Goal: Task Accomplishment & Management: Complete application form

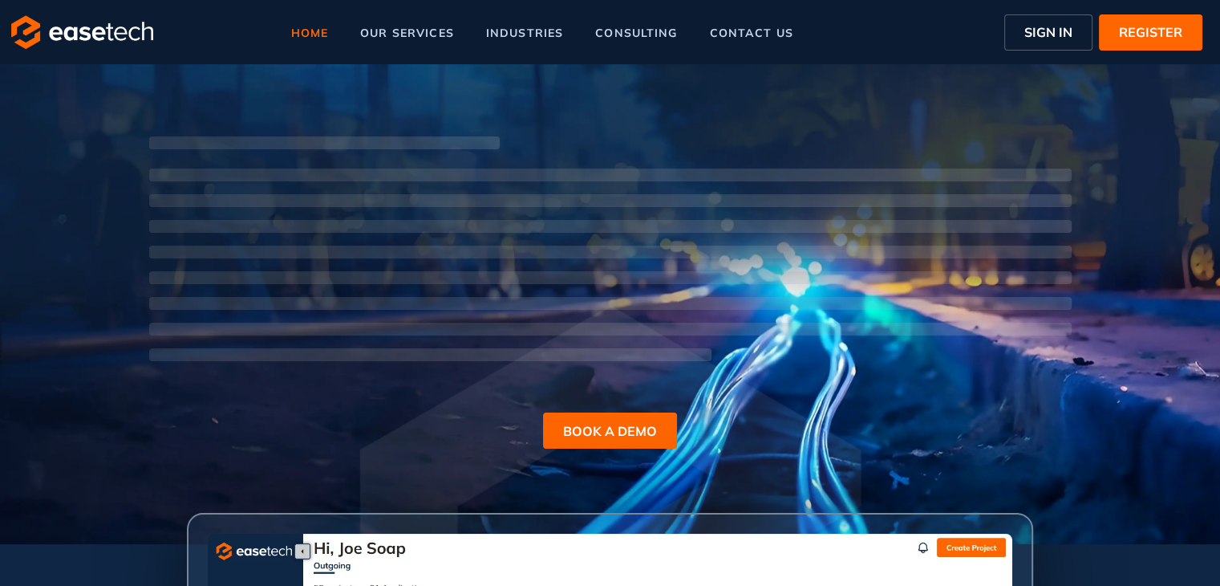
click at [1035, 36] on span "SIGN IN" at bounding box center [1048, 31] width 48 height 19
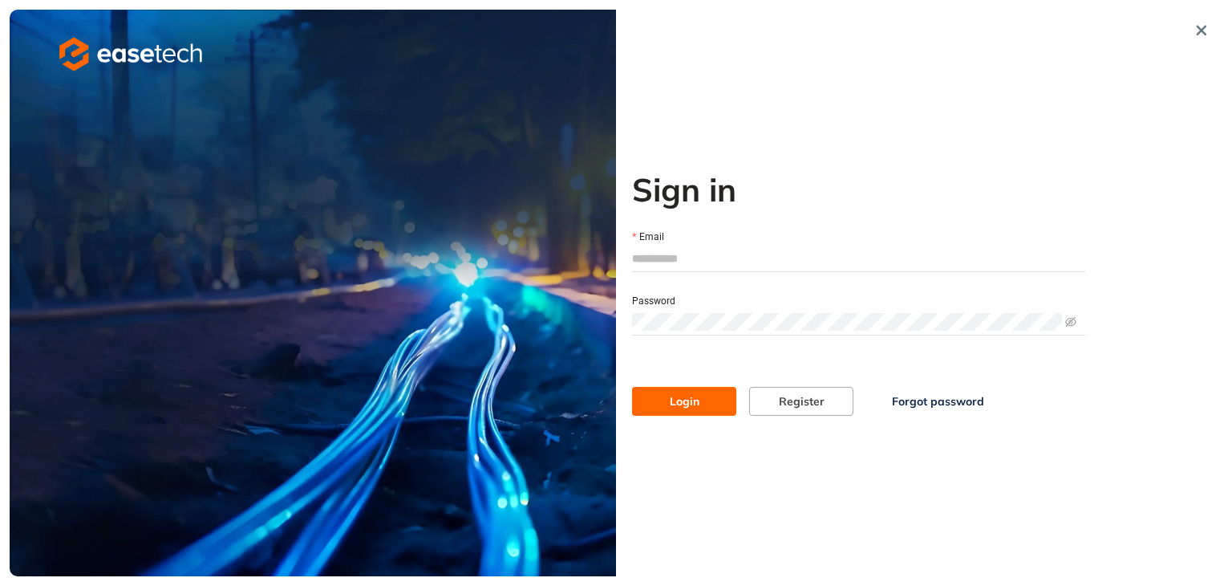
type input "**********"
click at [683, 404] on span "Login" at bounding box center [685, 401] width 30 height 18
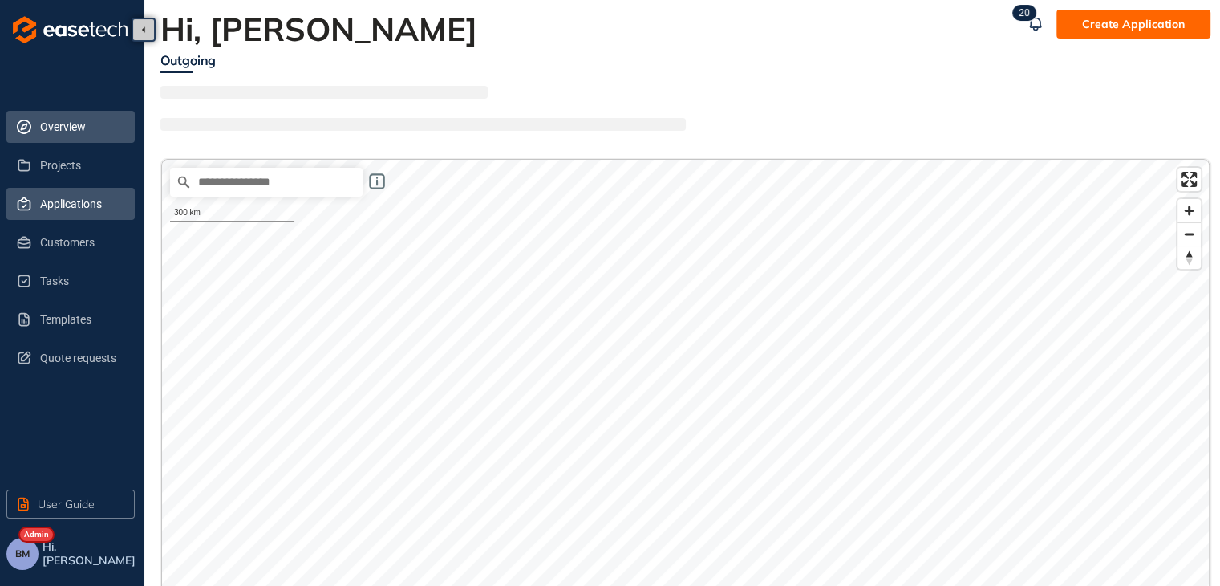
click at [55, 197] on span "Applications" at bounding box center [81, 204] width 82 height 32
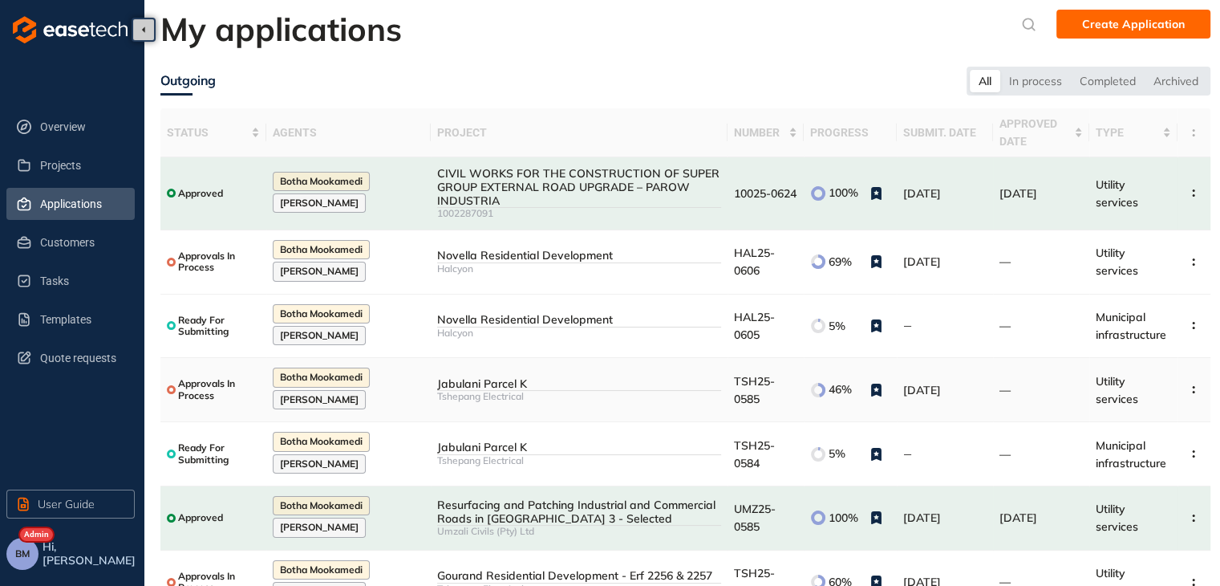
click at [754, 393] on td "TSH25-0585" at bounding box center [766, 390] width 76 height 64
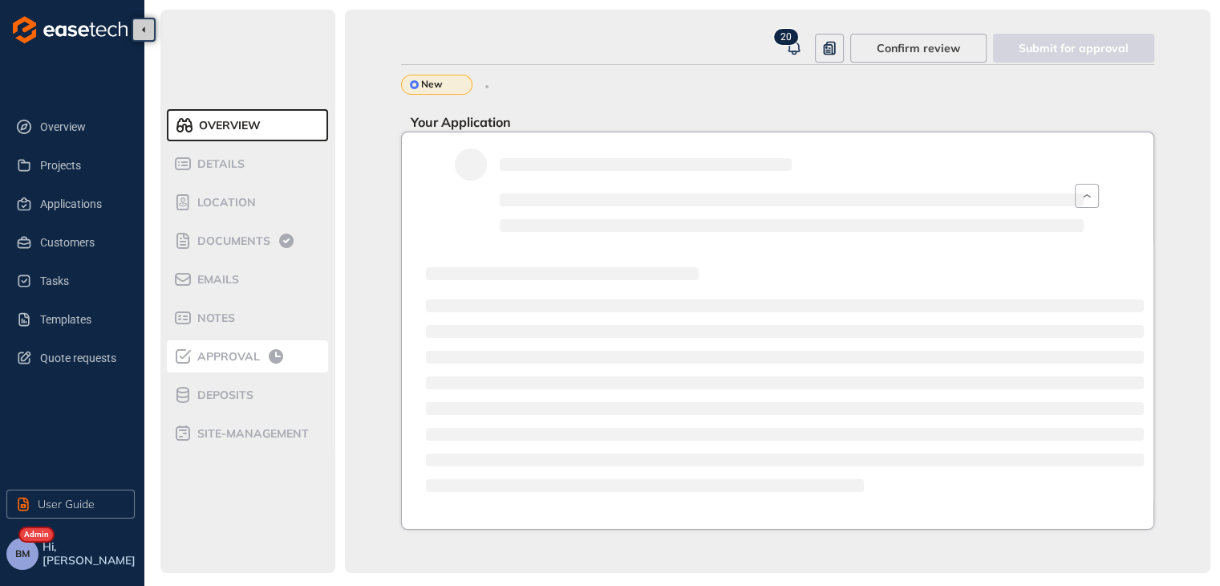
click at [238, 356] on span "Approval" at bounding box center [226, 357] width 67 height 14
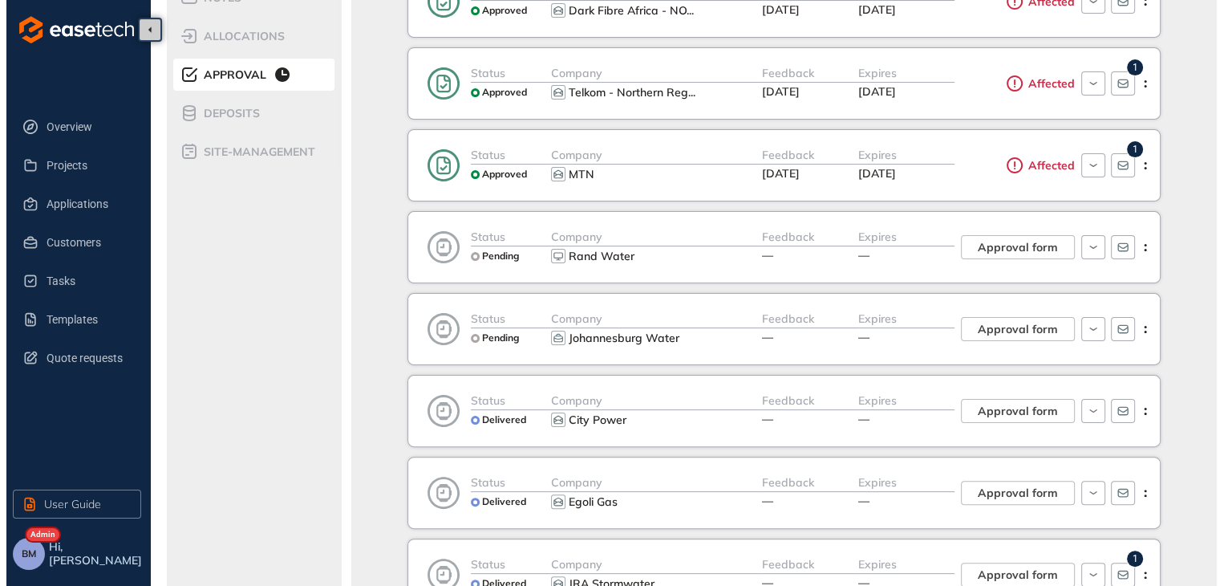
scroll to position [321, 0]
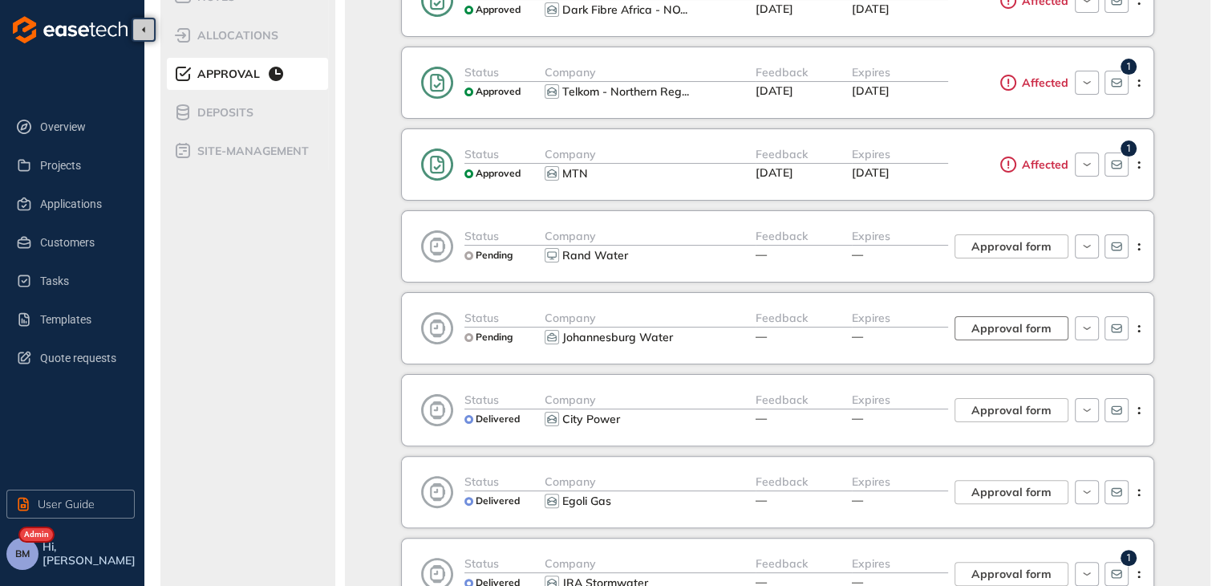
click at [1011, 331] on span "Approval form" at bounding box center [1011, 328] width 80 height 18
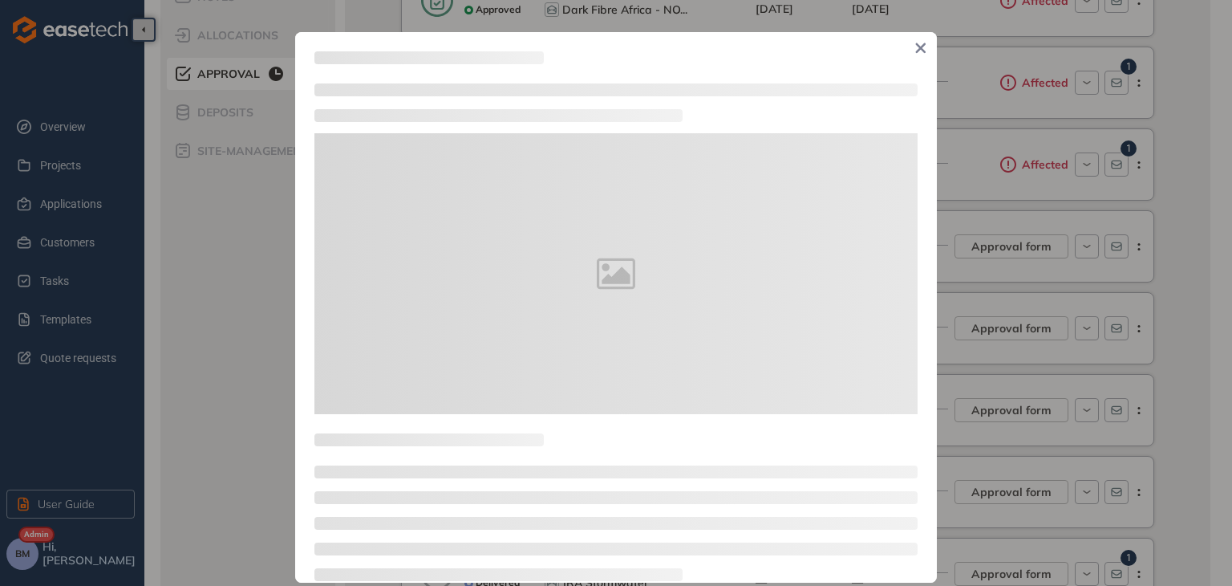
type textarea "**********"
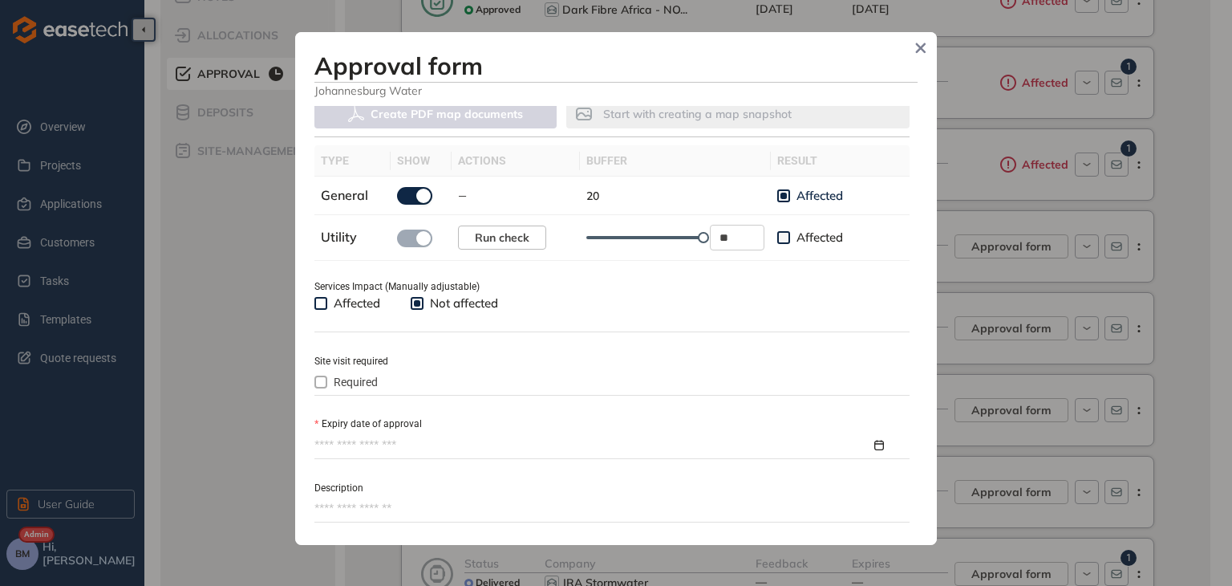
scroll to position [642, 0]
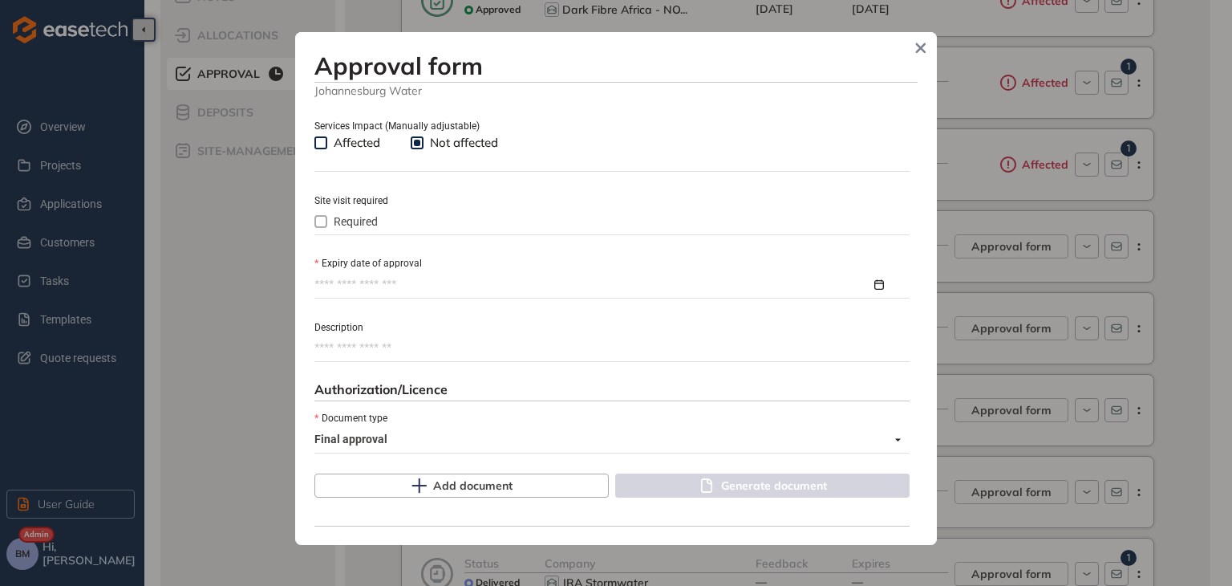
click at [353, 286] on input "Expiry date of approval" at bounding box center [592, 285] width 557 height 18
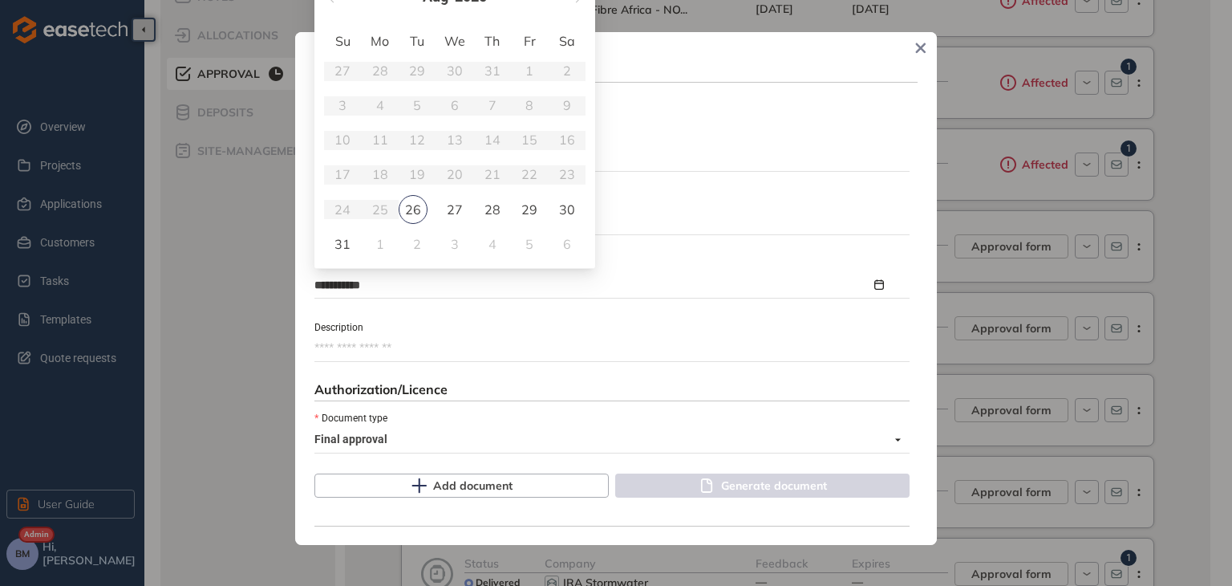
type input "**********"
click at [703, 49] on div "Approval form Johannesburg Water Use the tools below to assess the impact on yo…" at bounding box center [616, 288] width 642 height 513
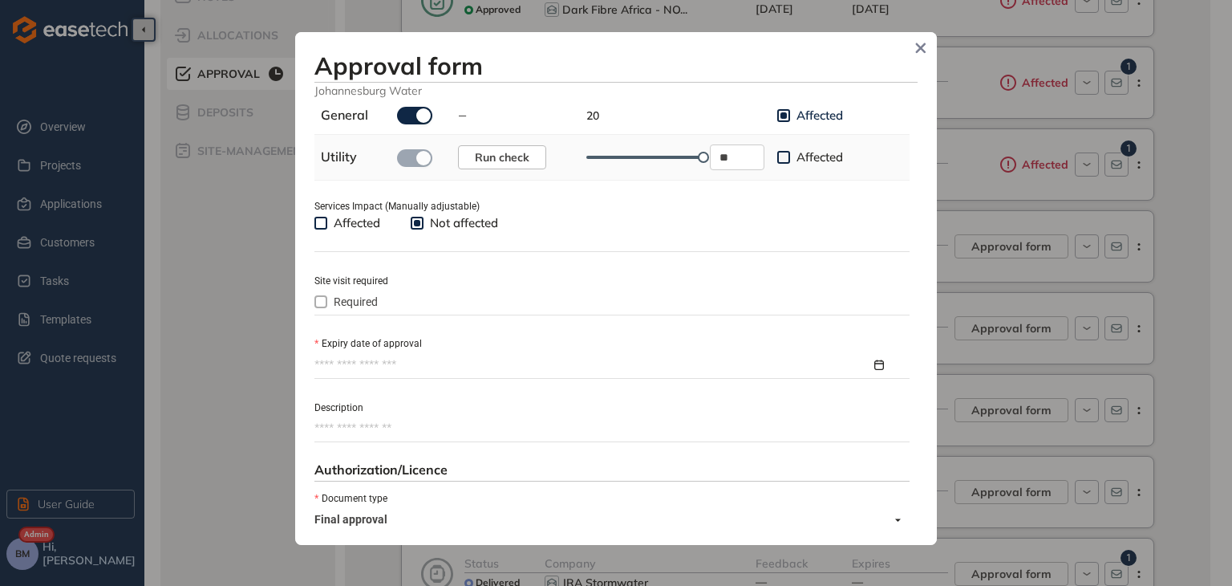
scroll to position [561, 0]
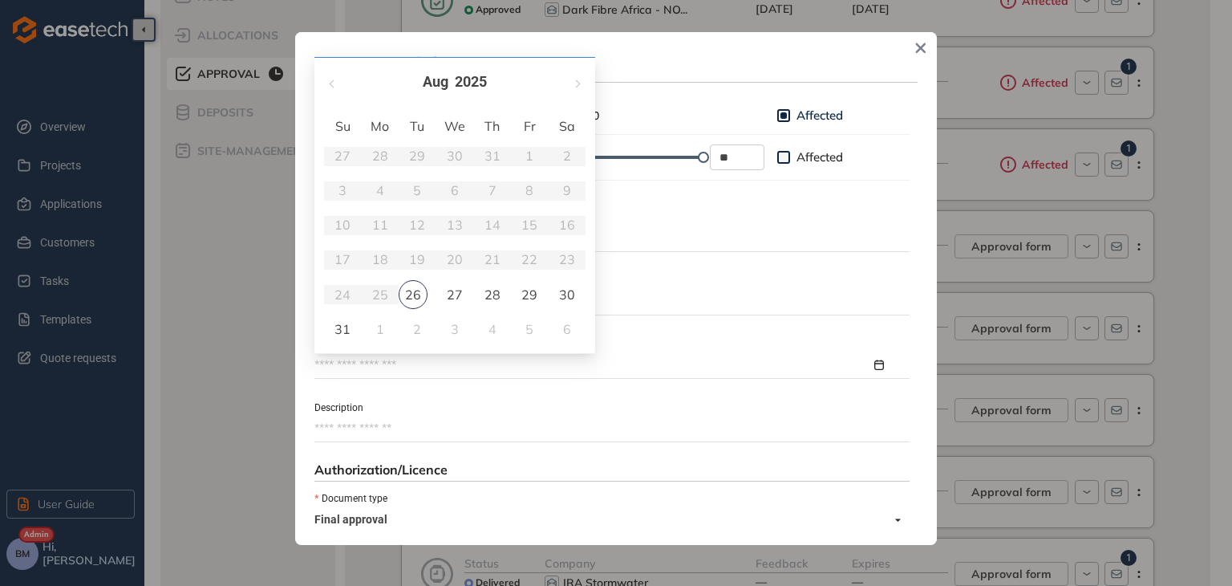
click at [352, 370] on input "Expiry date of approval" at bounding box center [592, 365] width 557 height 18
type input "**********"
click at [578, 78] on span "button" at bounding box center [577, 79] width 8 height 8
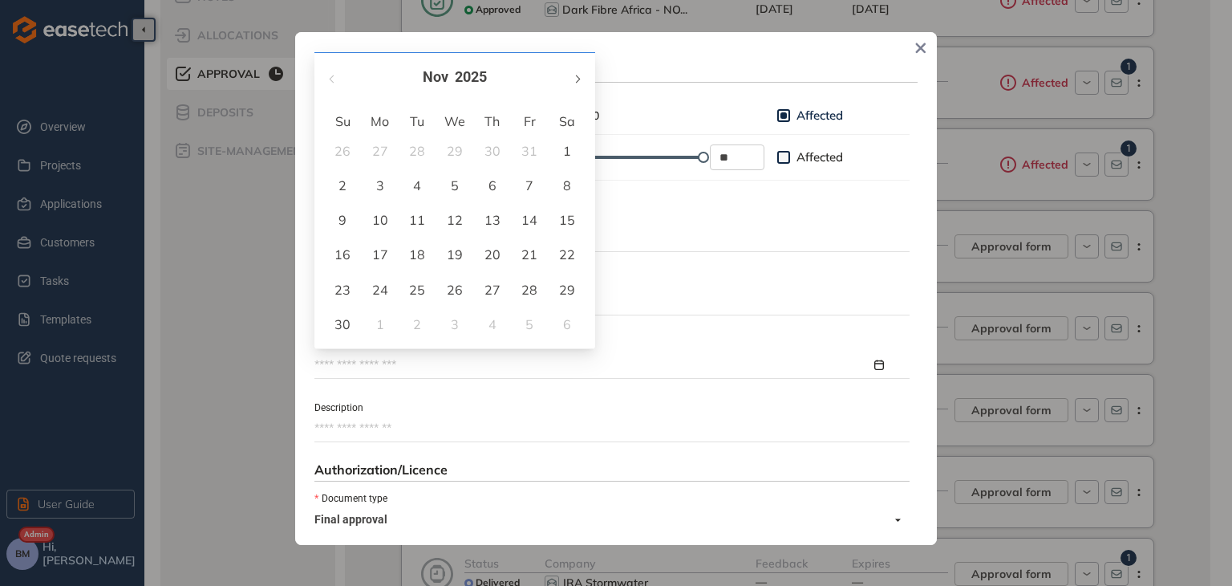
click at [578, 78] on span "button" at bounding box center [577, 79] width 8 height 8
click at [578, 76] on button "button" at bounding box center [577, 77] width 18 height 33
type input "**********"
click at [493, 254] on div "26" at bounding box center [492, 254] width 19 height 19
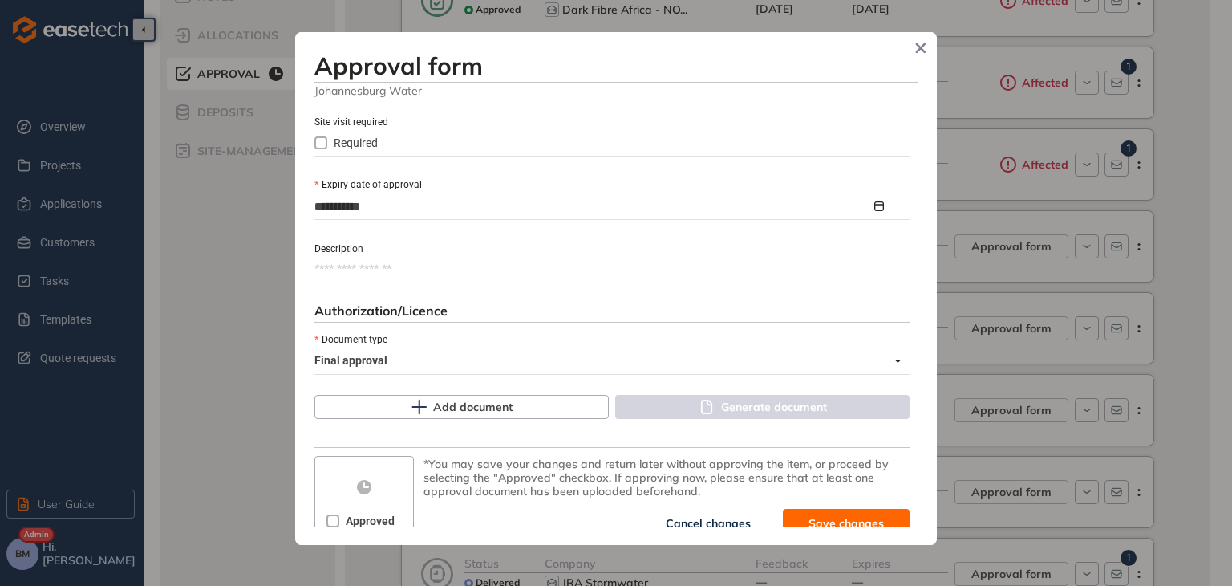
scroll to position [737, 0]
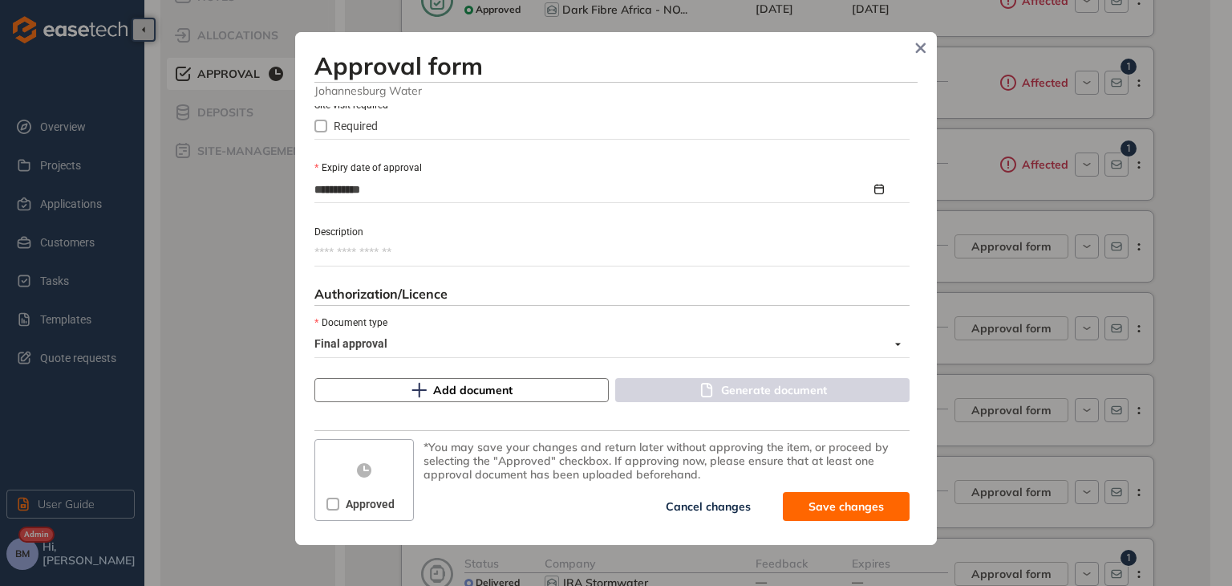
click at [455, 389] on span "Add document" at bounding box center [472, 390] width 79 height 18
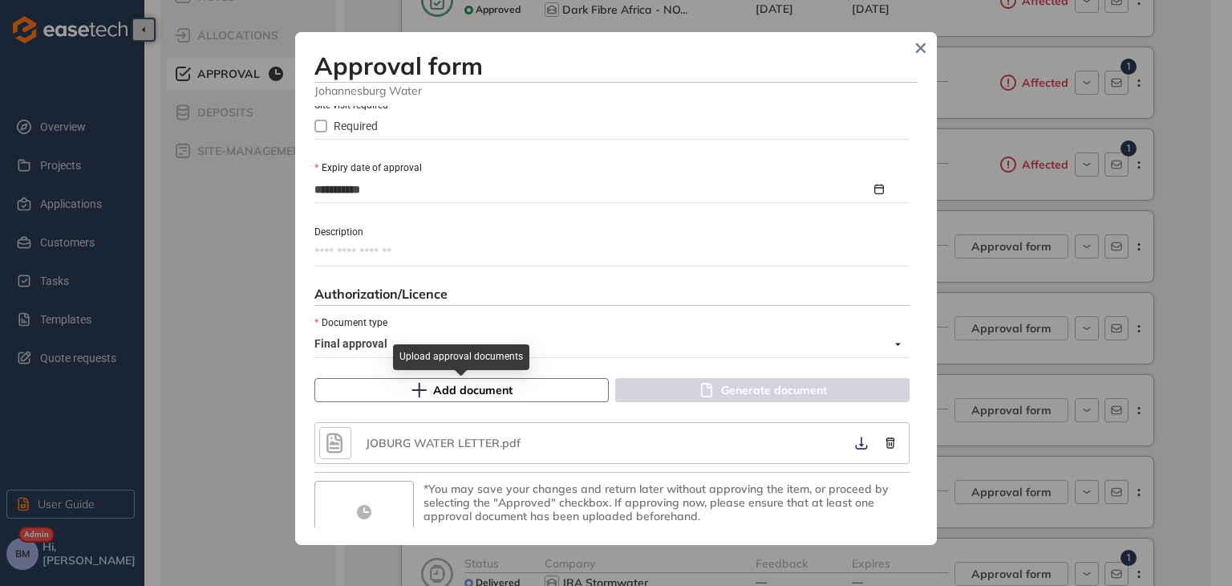
click at [462, 383] on span "Add document" at bounding box center [472, 390] width 79 height 18
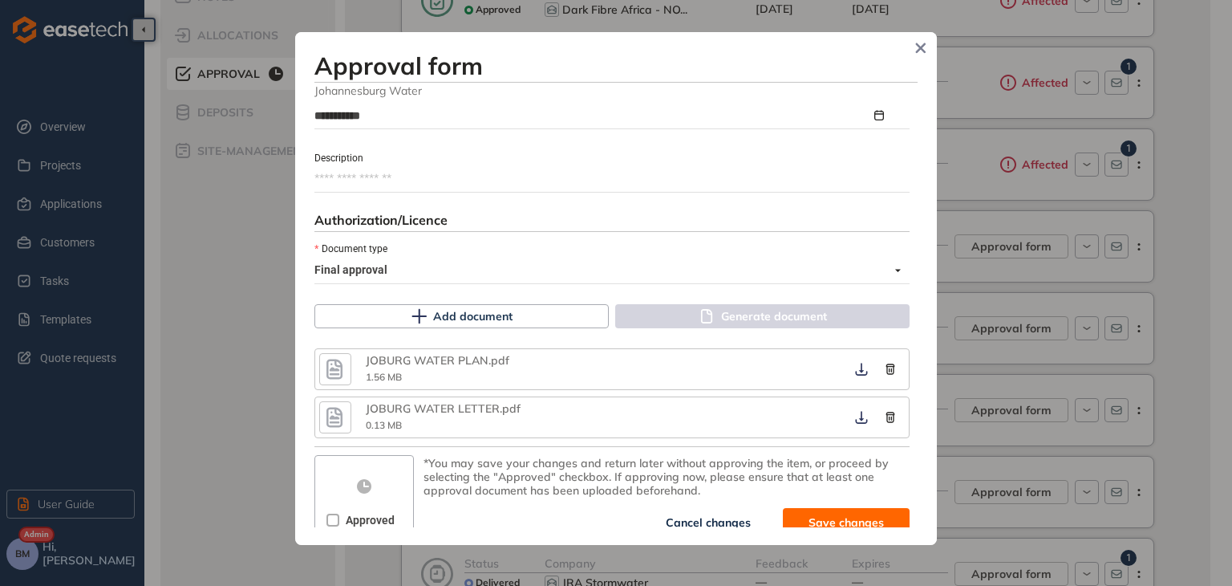
scroll to position [826, 0]
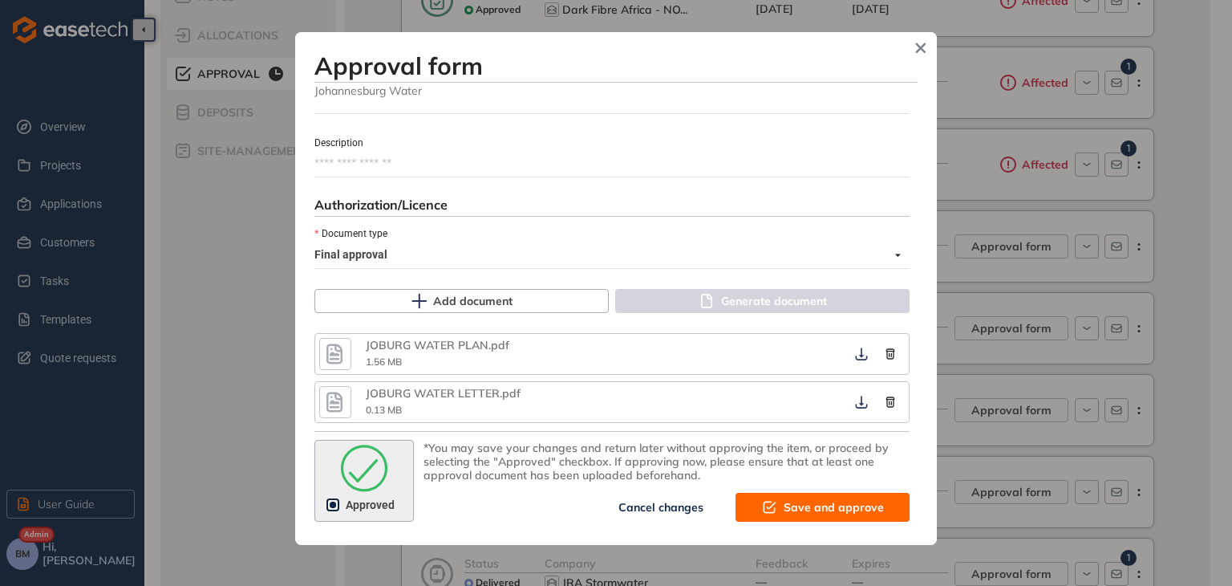
click at [766, 509] on icon "submit" at bounding box center [769, 506] width 16 height 19
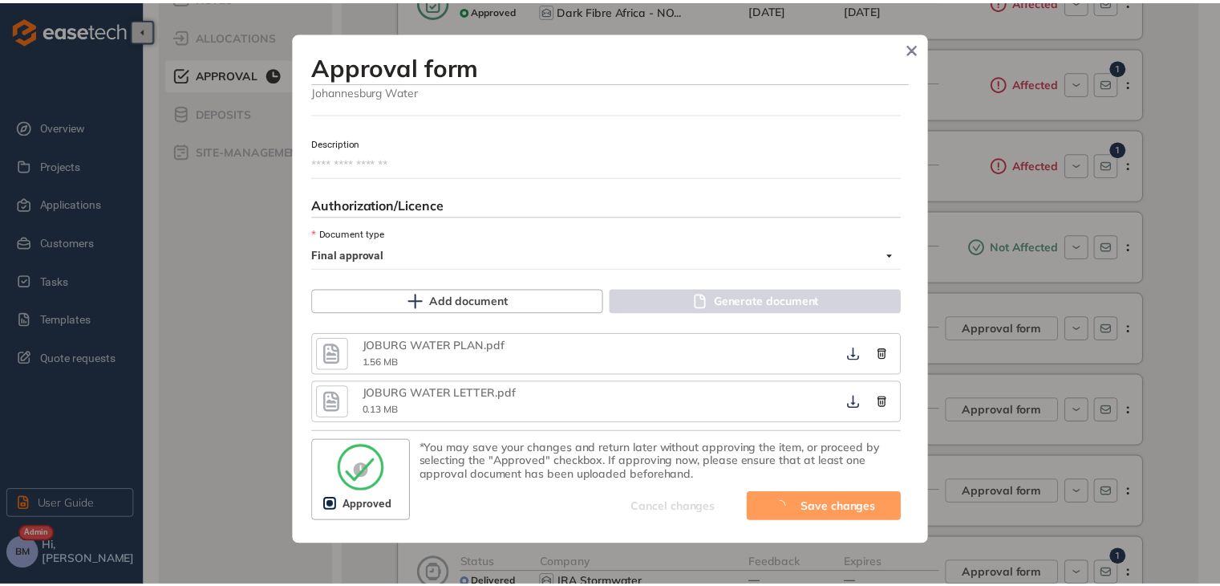
scroll to position [1030, 0]
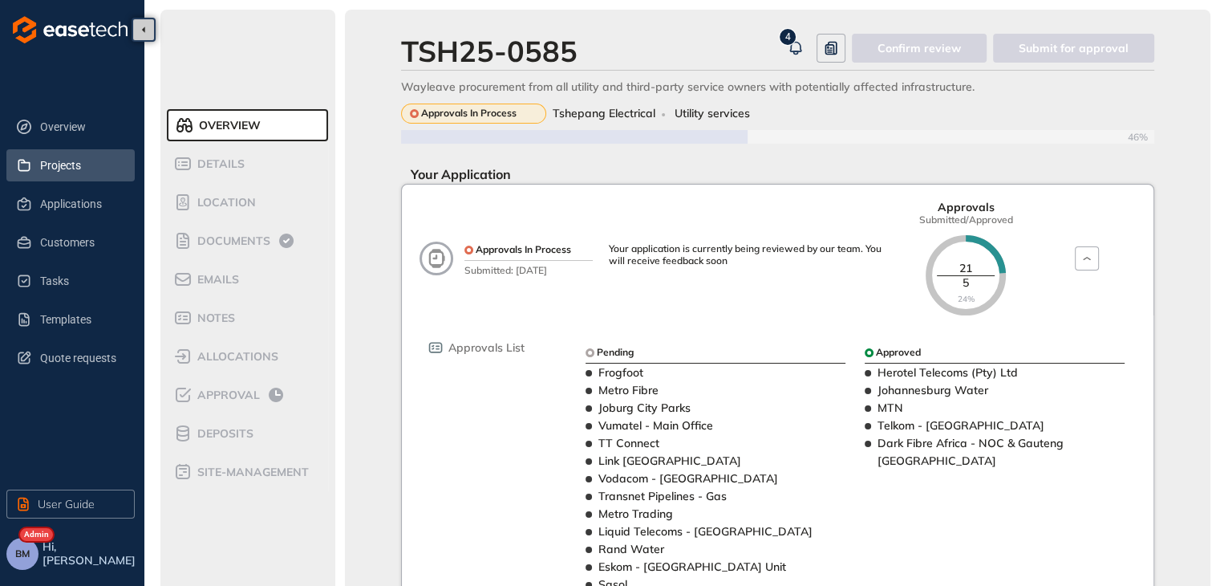
click at [64, 156] on span "Projects" at bounding box center [81, 165] width 82 height 32
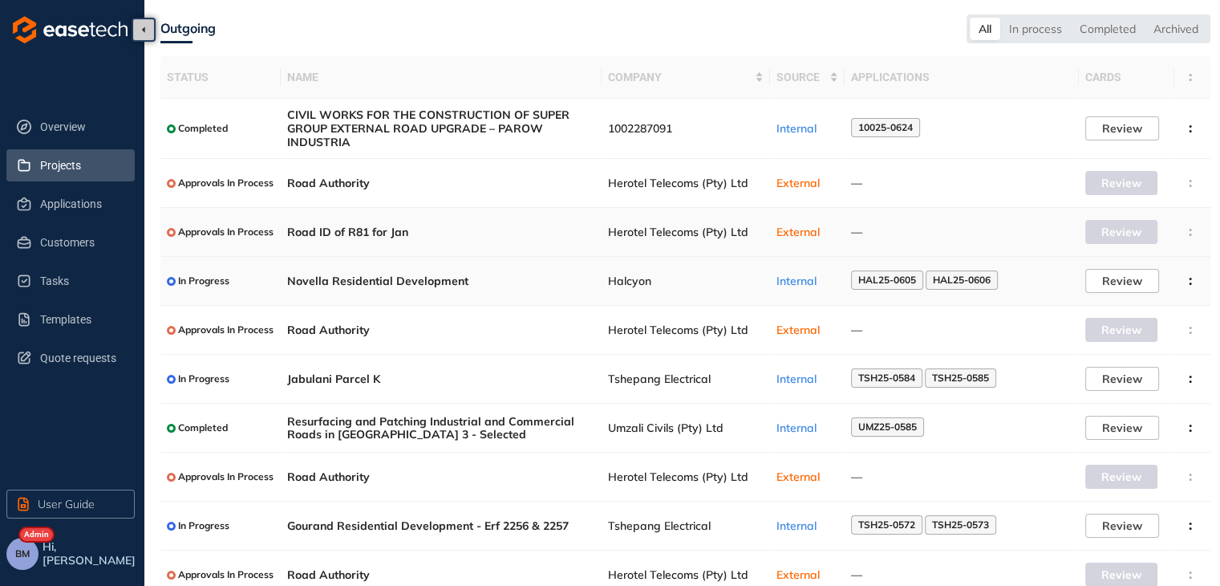
scroll to position [80, 0]
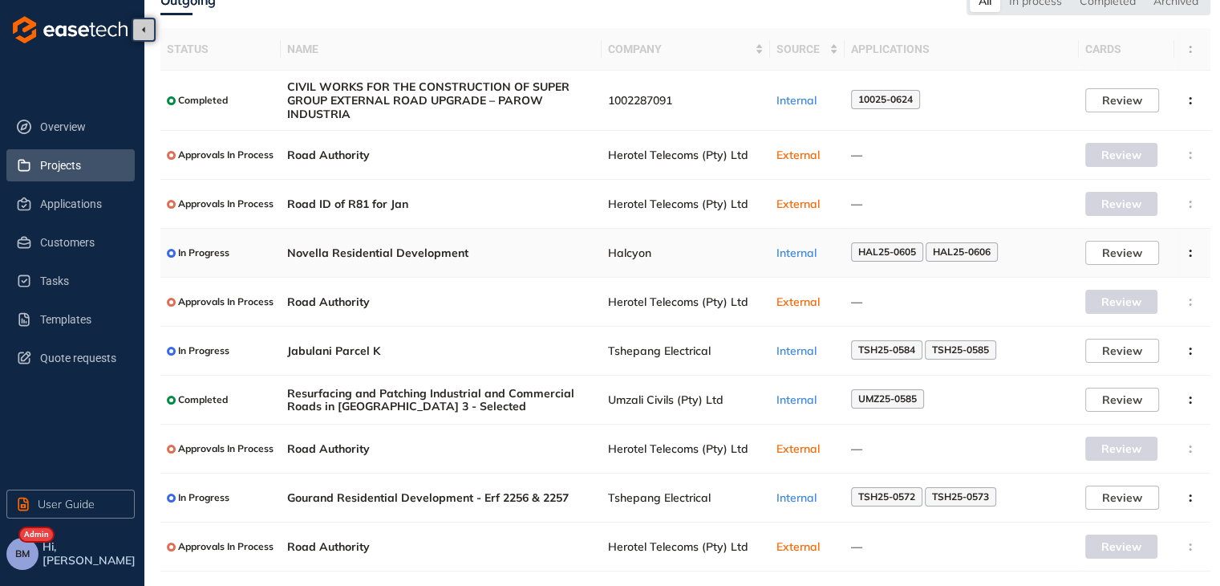
click at [890, 253] on span "HAL25-0605" at bounding box center [887, 251] width 58 height 11
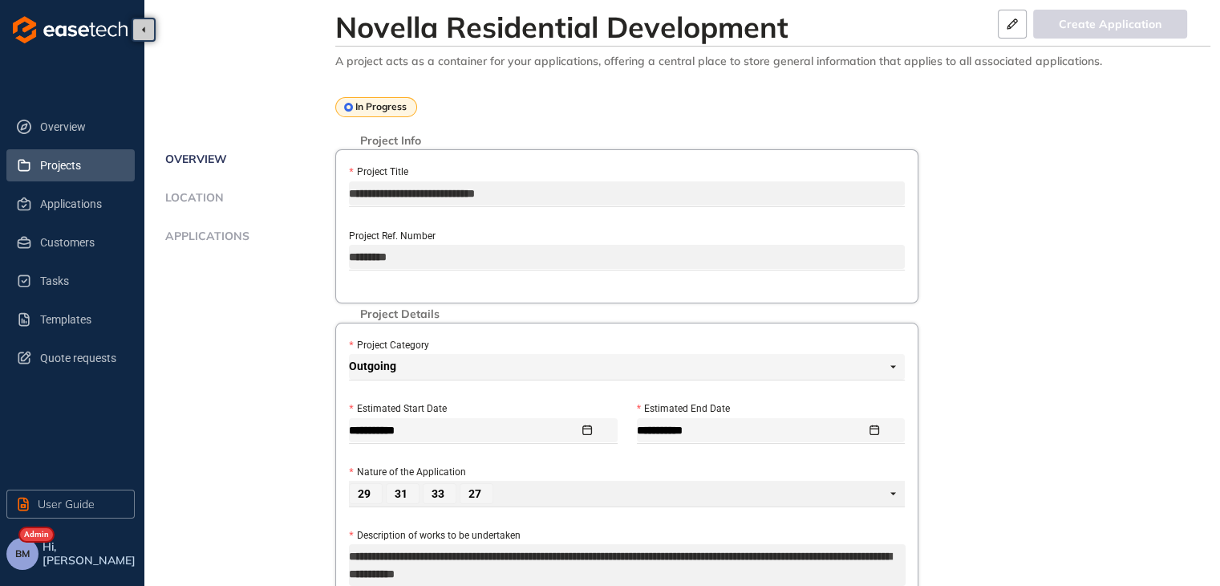
click at [68, 171] on span "Projects" at bounding box center [81, 165] width 82 height 32
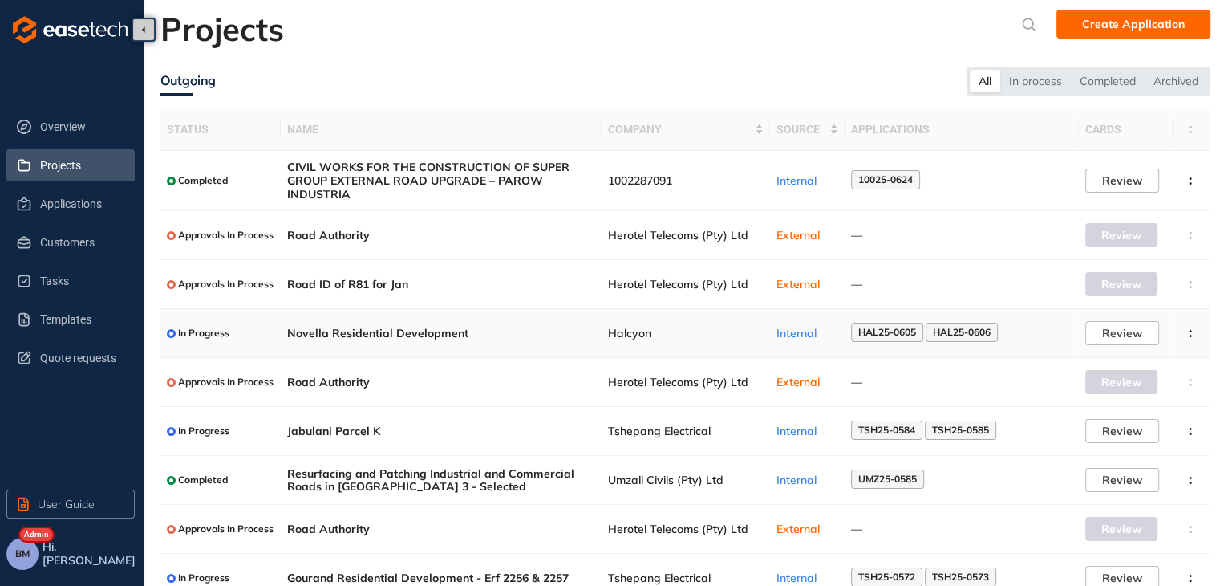
click at [610, 334] on span "Halcyon" at bounding box center [686, 333] width 156 height 14
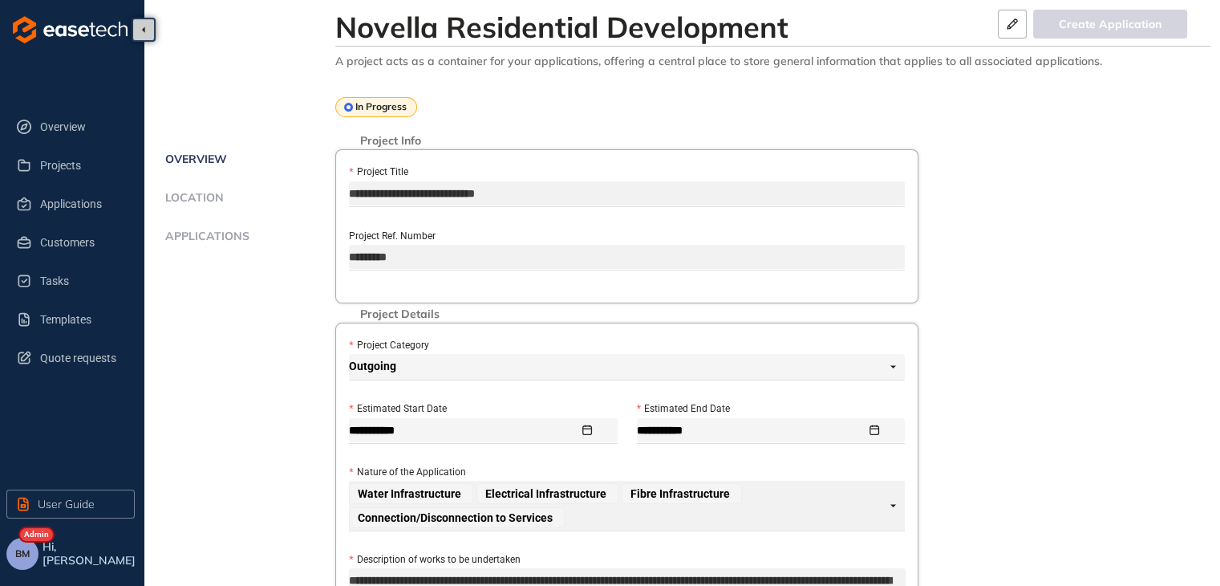
click at [185, 237] on span "Applications" at bounding box center [204, 236] width 89 height 14
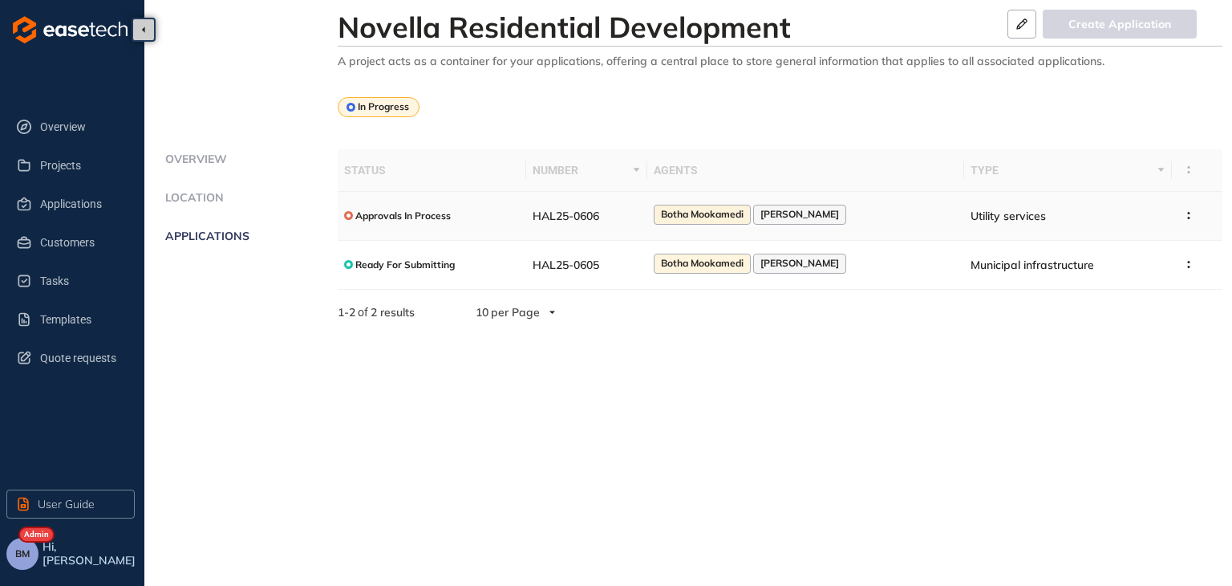
click at [599, 219] on span "HAL25-0606" at bounding box center [566, 216] width 67 height 14
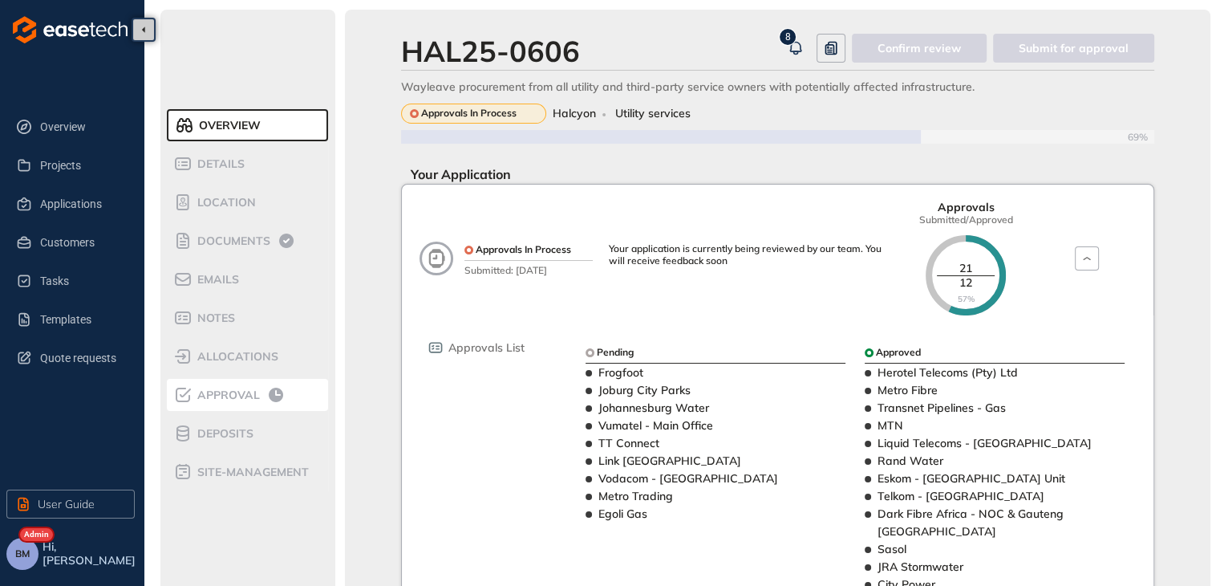
click at [212, 397] on span "Approval" at bounding box center [226, 395] width 67 height 14
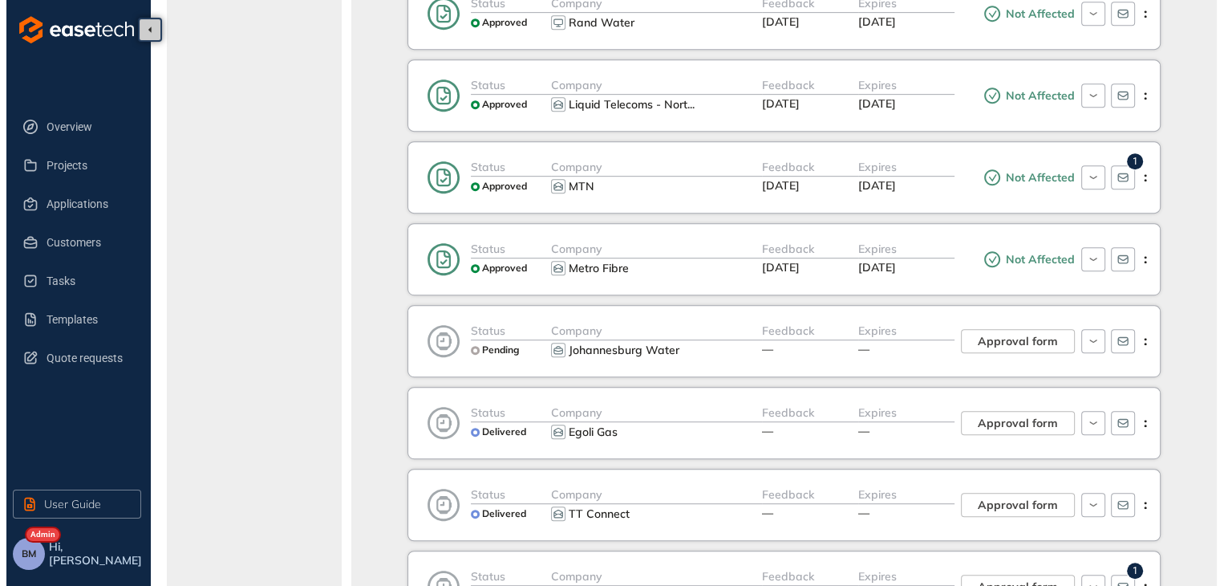
scroll to position [802, 0]
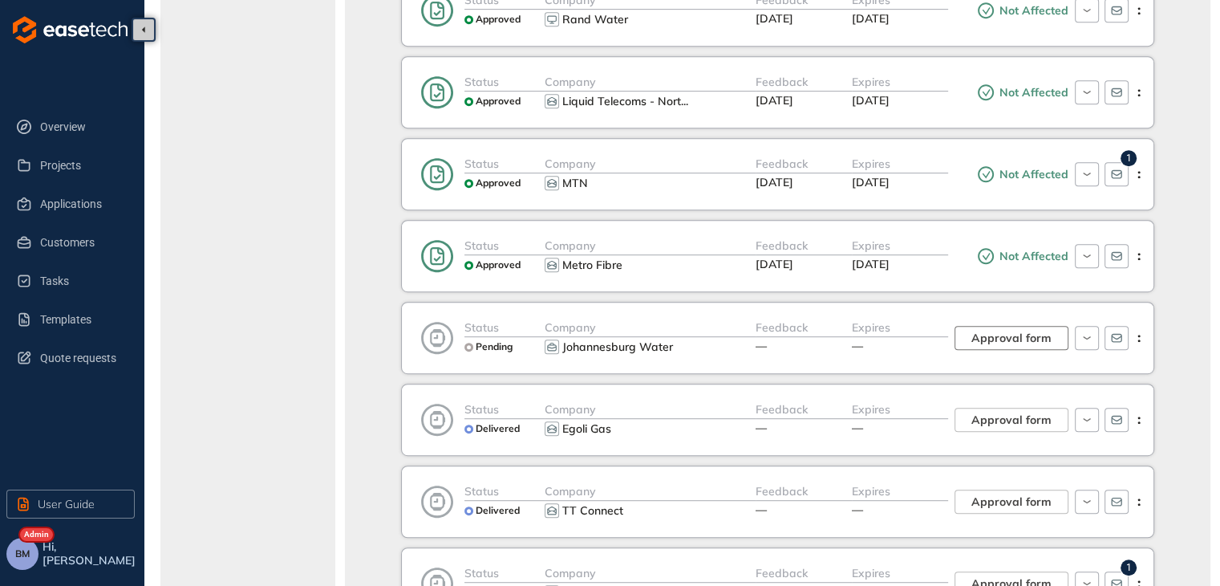
click at [1056, 338] on button "Approval form" at bounding box center [1012, 338] width 114 height 24
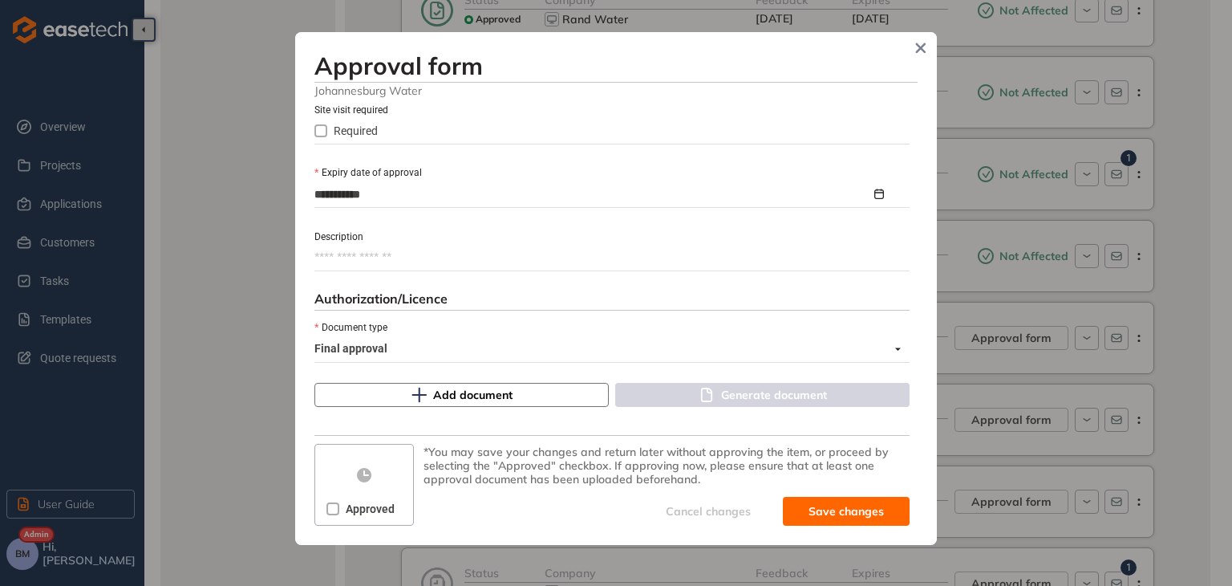
scroll to position [737, 0]
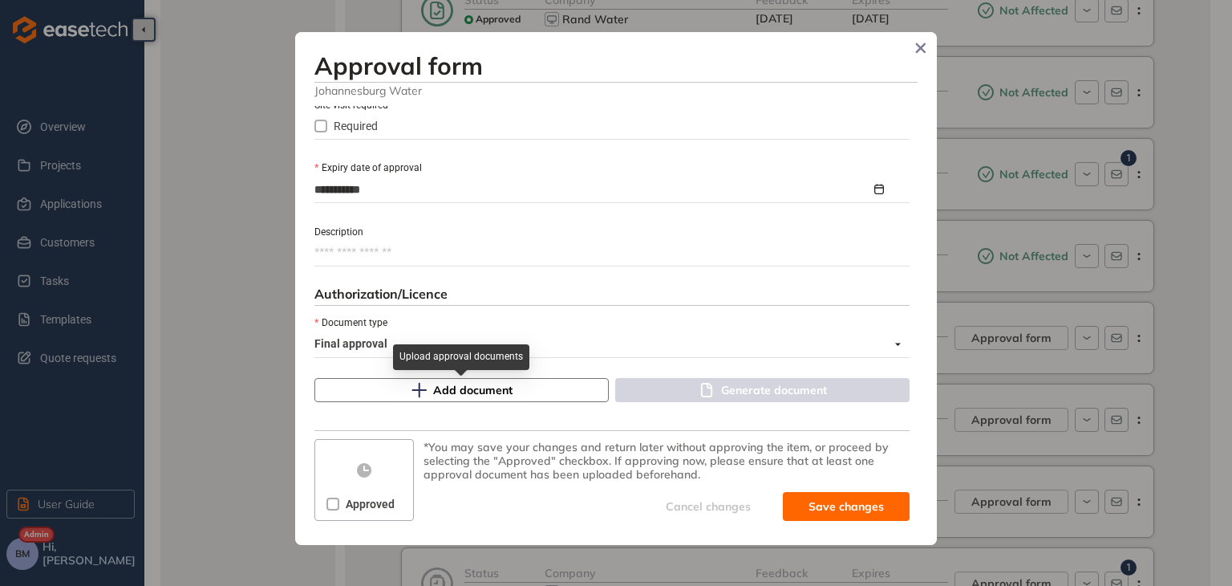
click at [418, 395] on icon "button" at bounding box center [419, 390] width 16 height 16
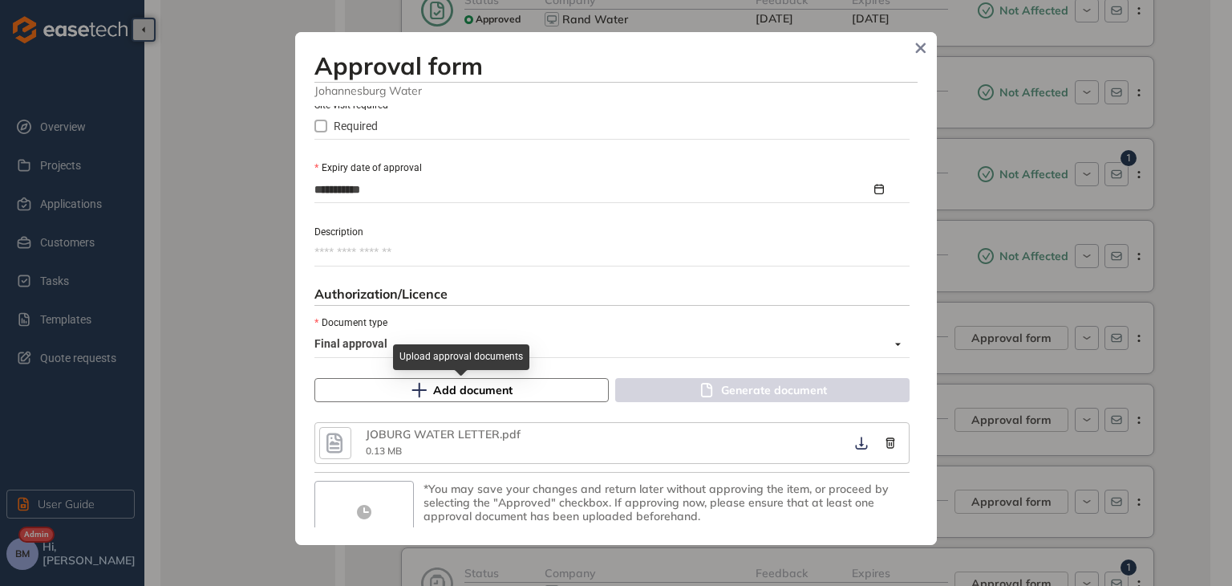
click at [437, 391] on span "Add document" at bounding box center [472, 390] width 79 height 18
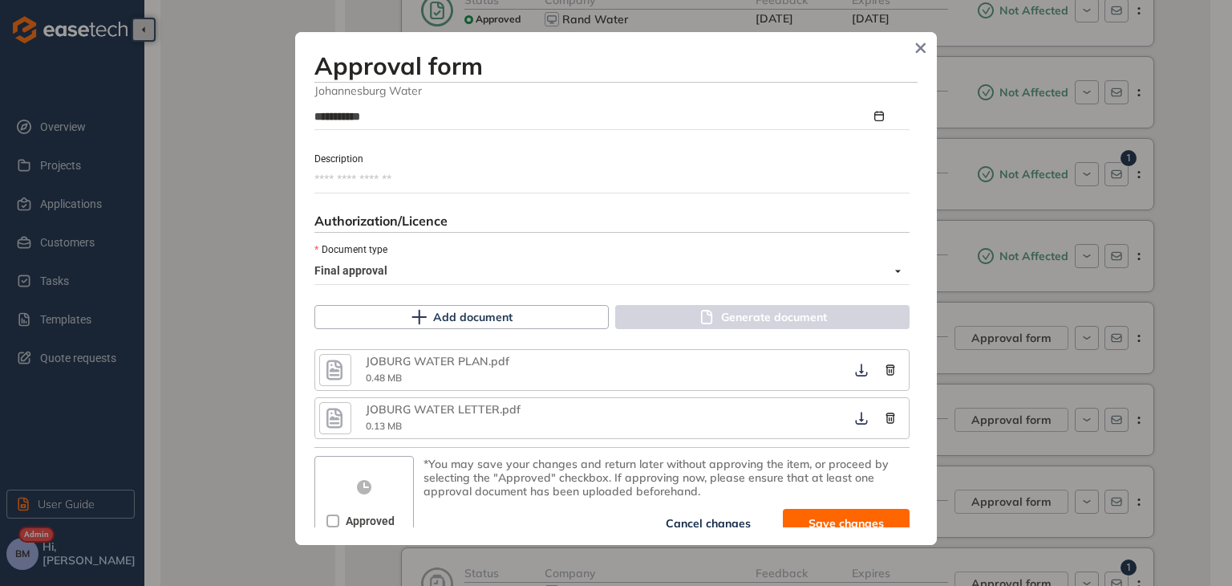
scroll to position [826, 0]
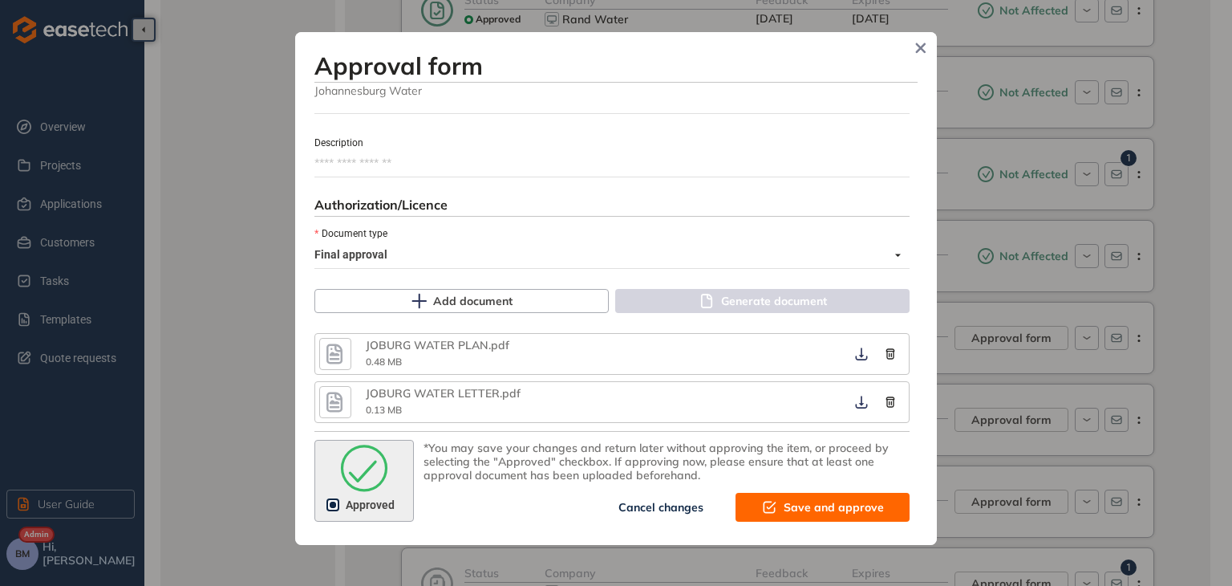
click at [800, 505] on span "Save and approve" at bounding box center [834, 507] width 100 height 18
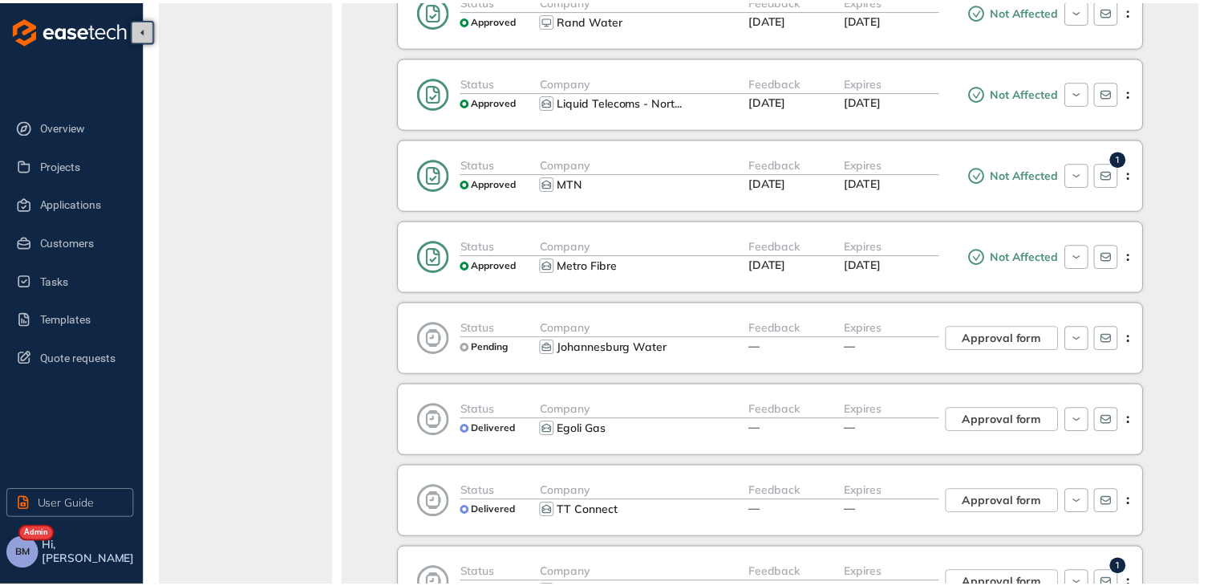
scroll to position [1030, 0]
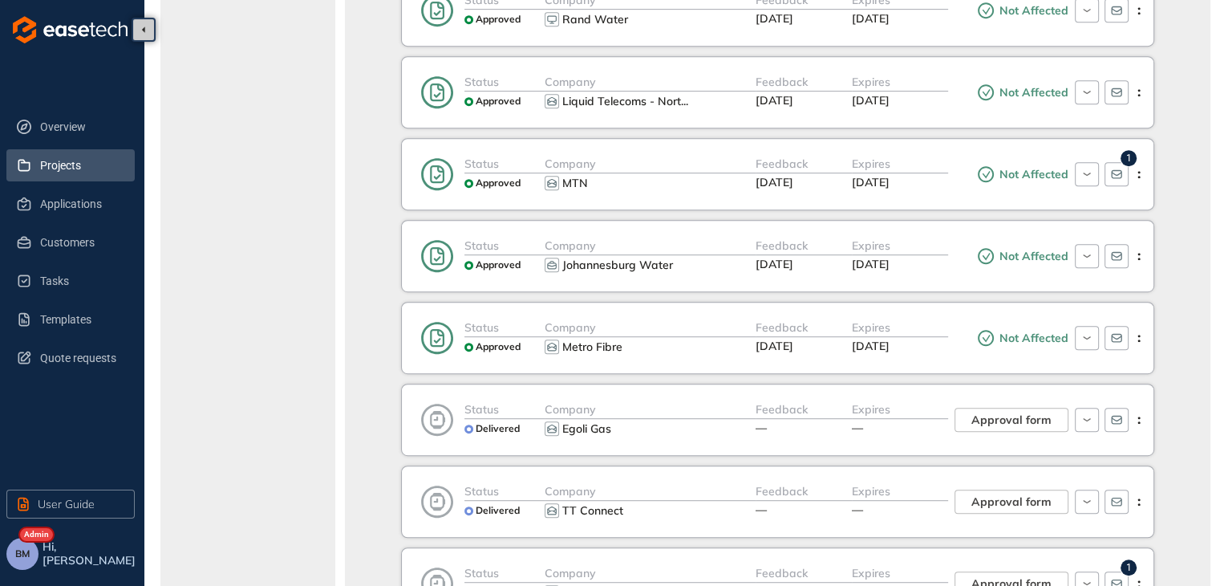
click at [63, 162] on span "Projects" at bounding box center [81, 165] width 82 height 32
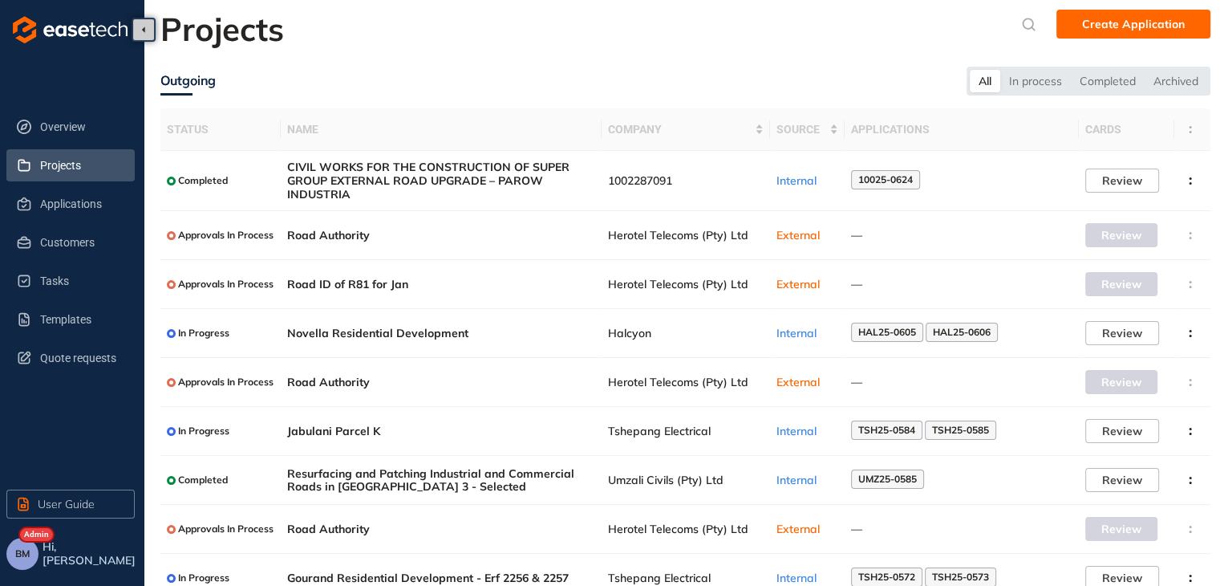
scroll to position [2, 0]
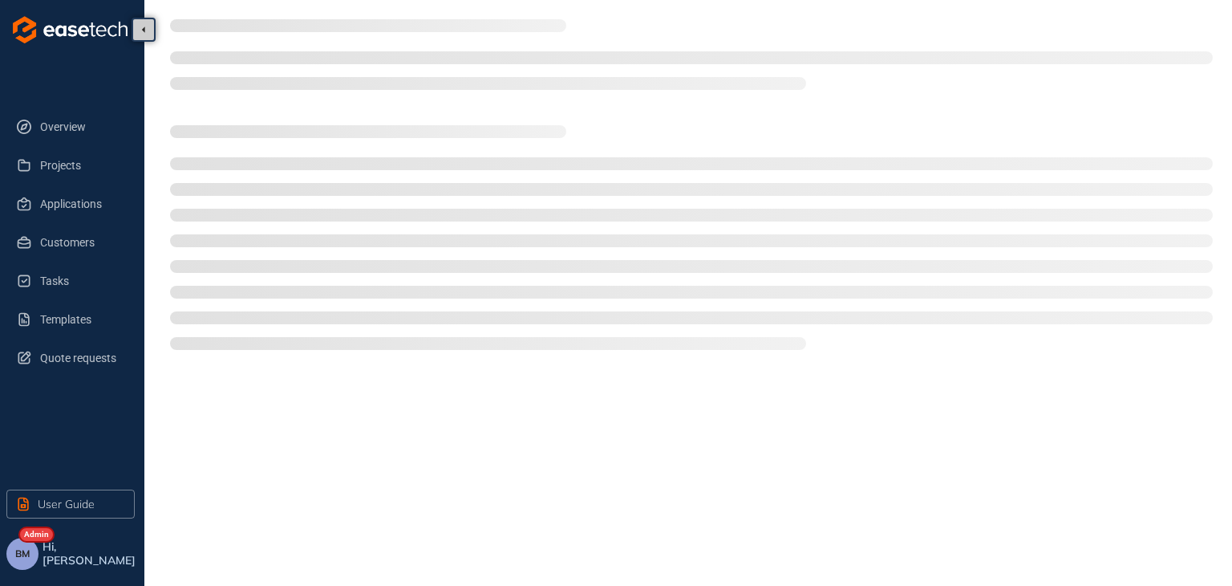
type textarea "**********"
